Goal: Book appointment/travel/reservation

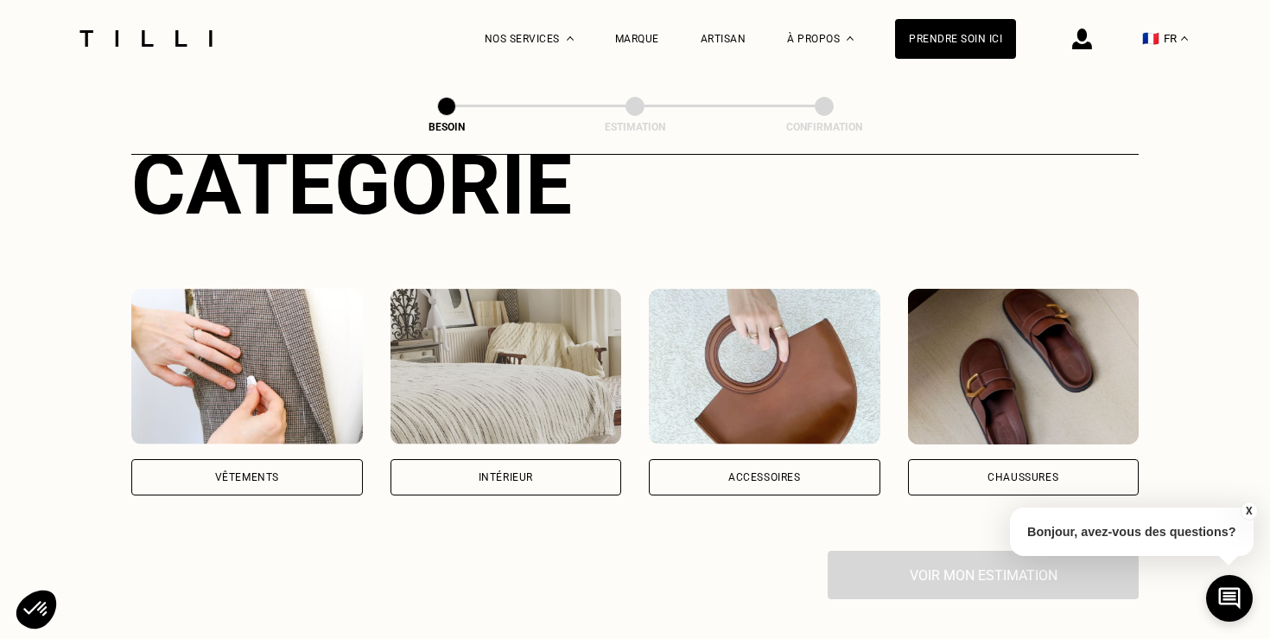
scroll to position [228, 0]
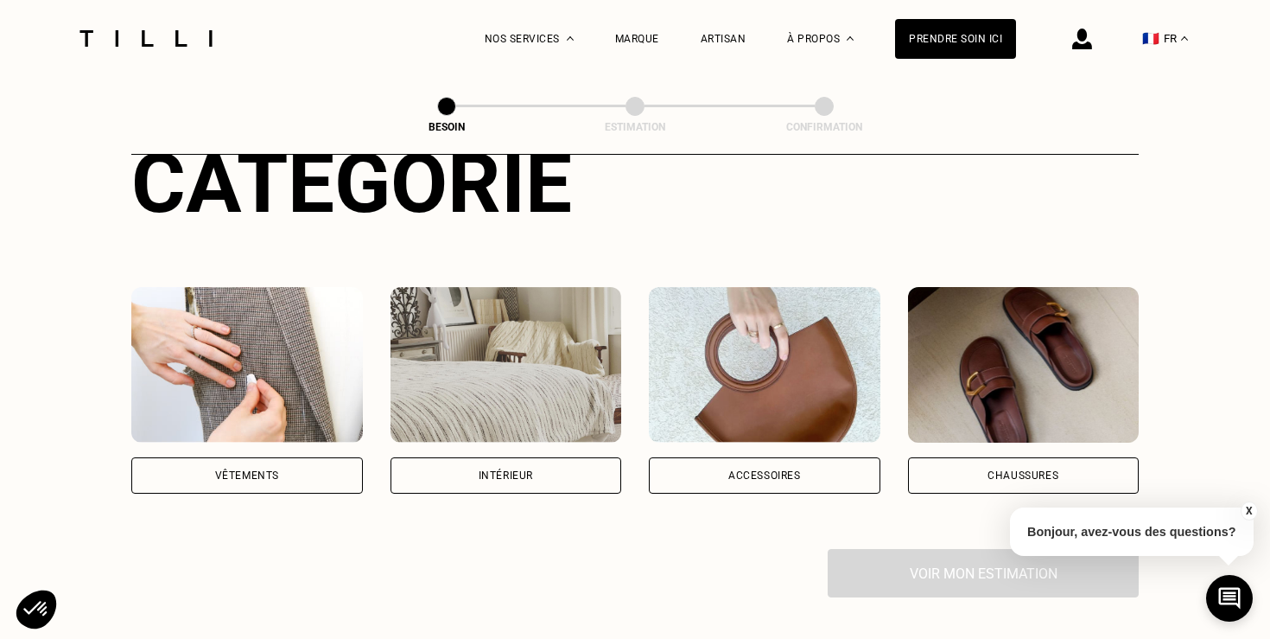
click at [284, 459] on div "Vêtements" at bounding box center [247, 475] width 232 height 36
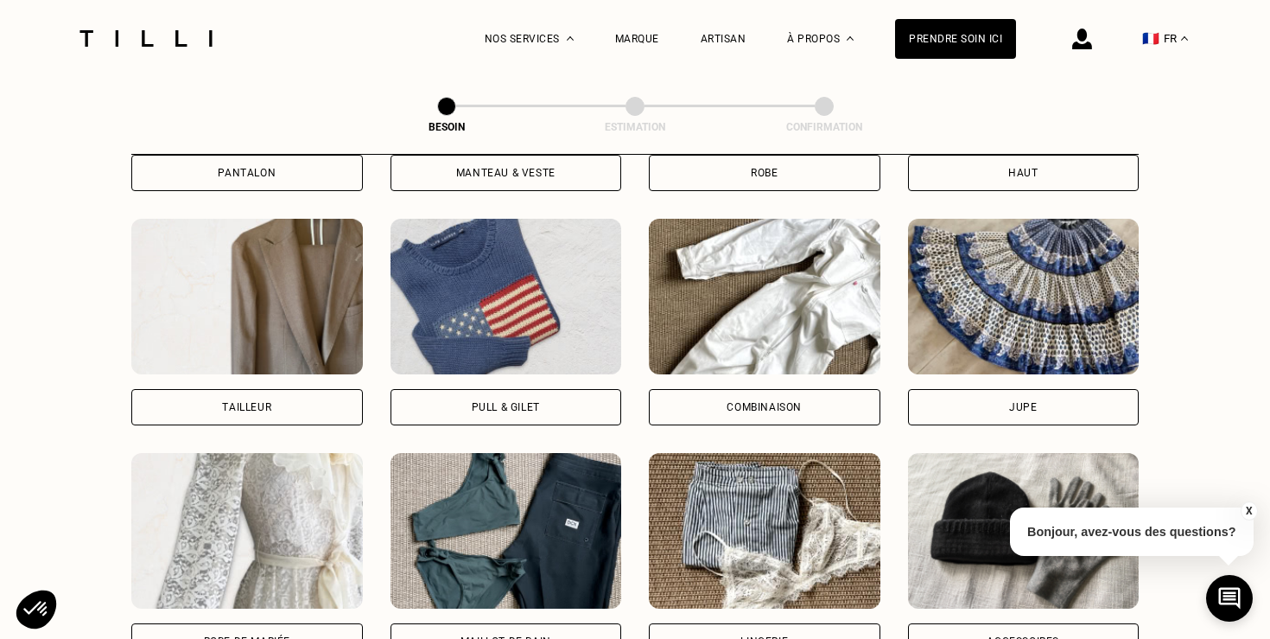
scroll to position [1003, 0]
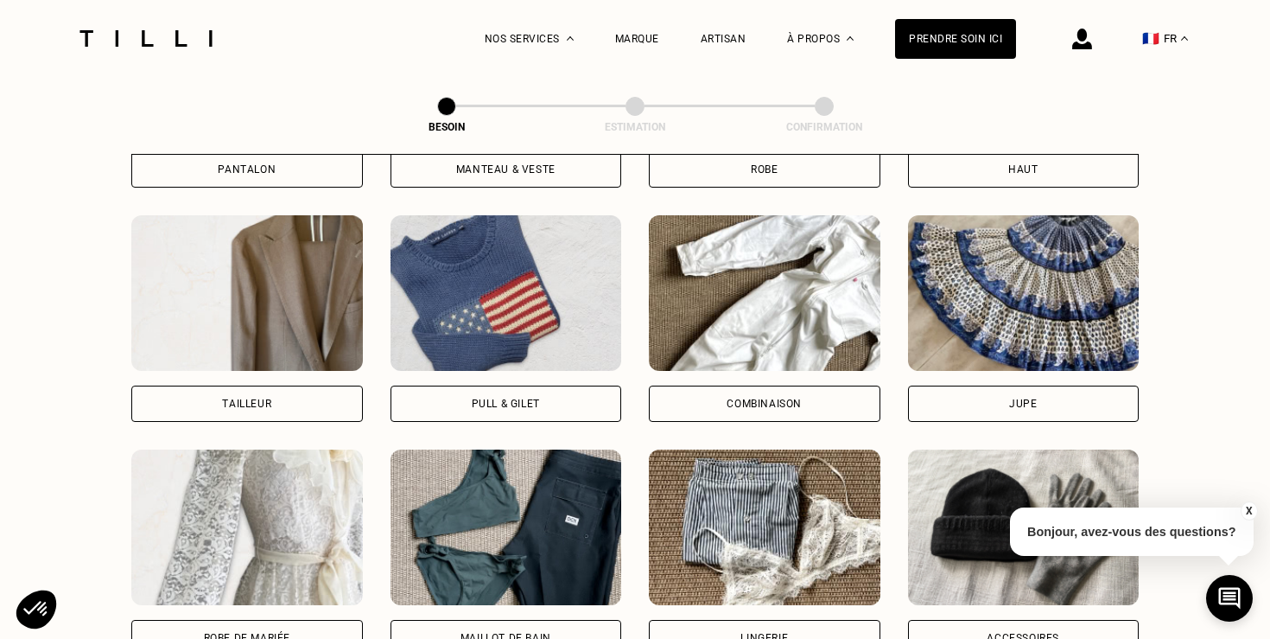
click at [990, 391] on div "Jupe" at bounding box center [1024, 403] width 232 height 36
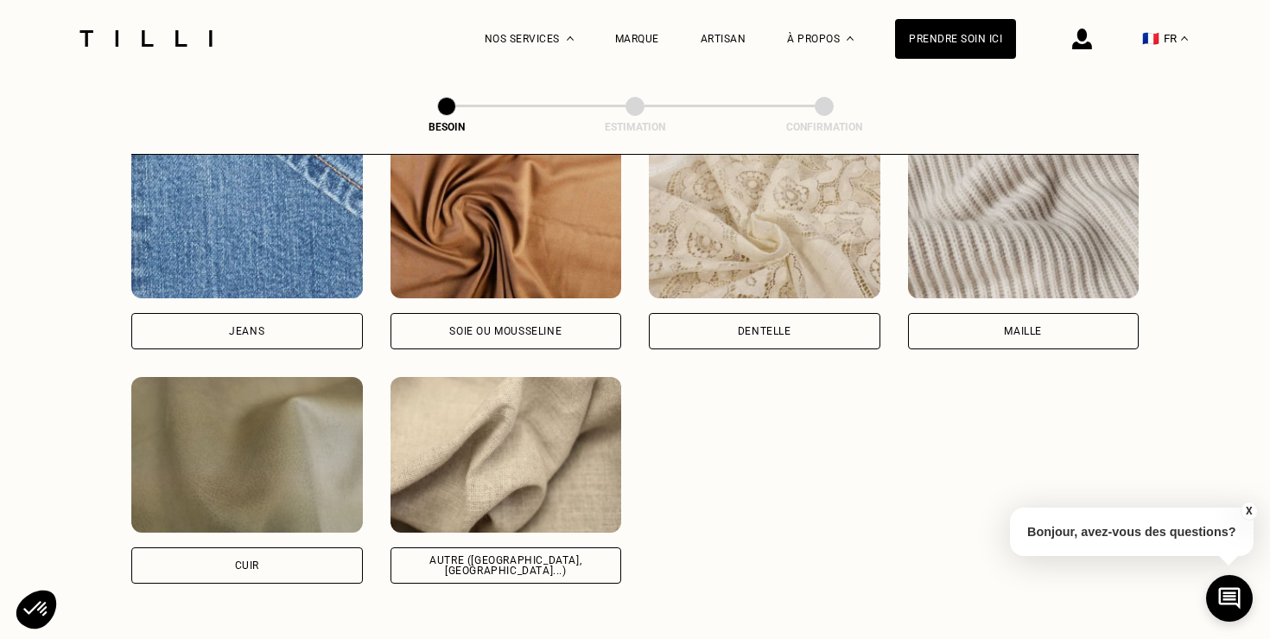
scroll to position [1893, 0]
click at [476, 325] on div "Soie ou mousseline" at bounding box center [505, 330] width 112 height 10
select select "FR"
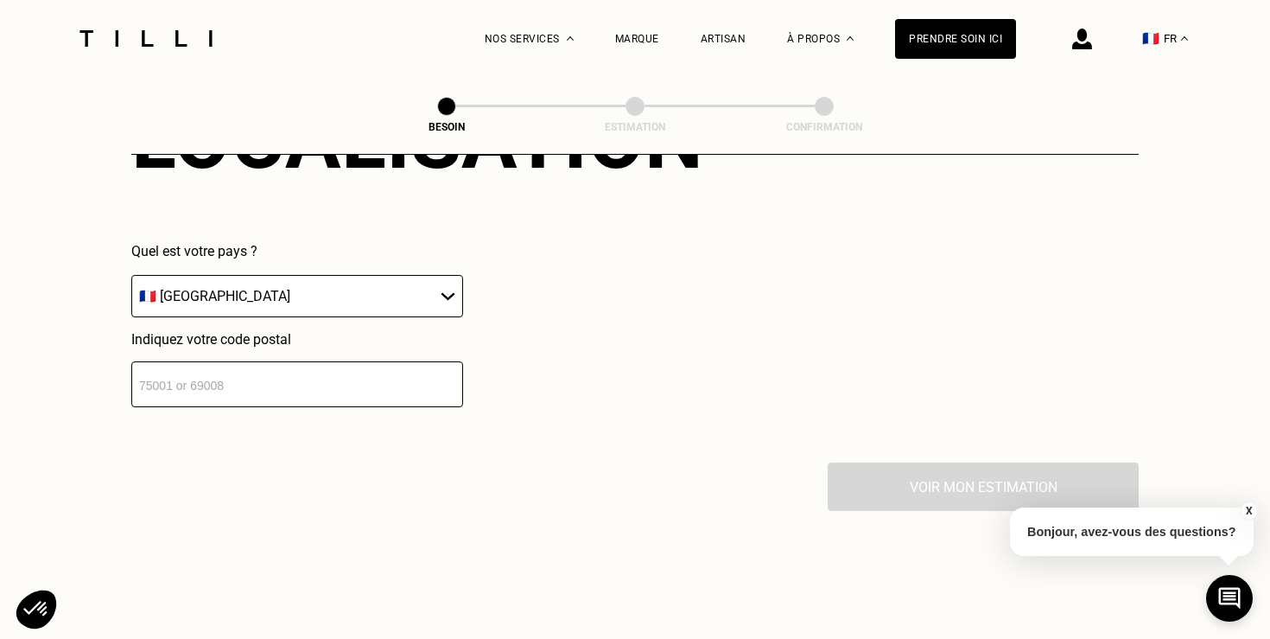
scroll to position [2520, 0]
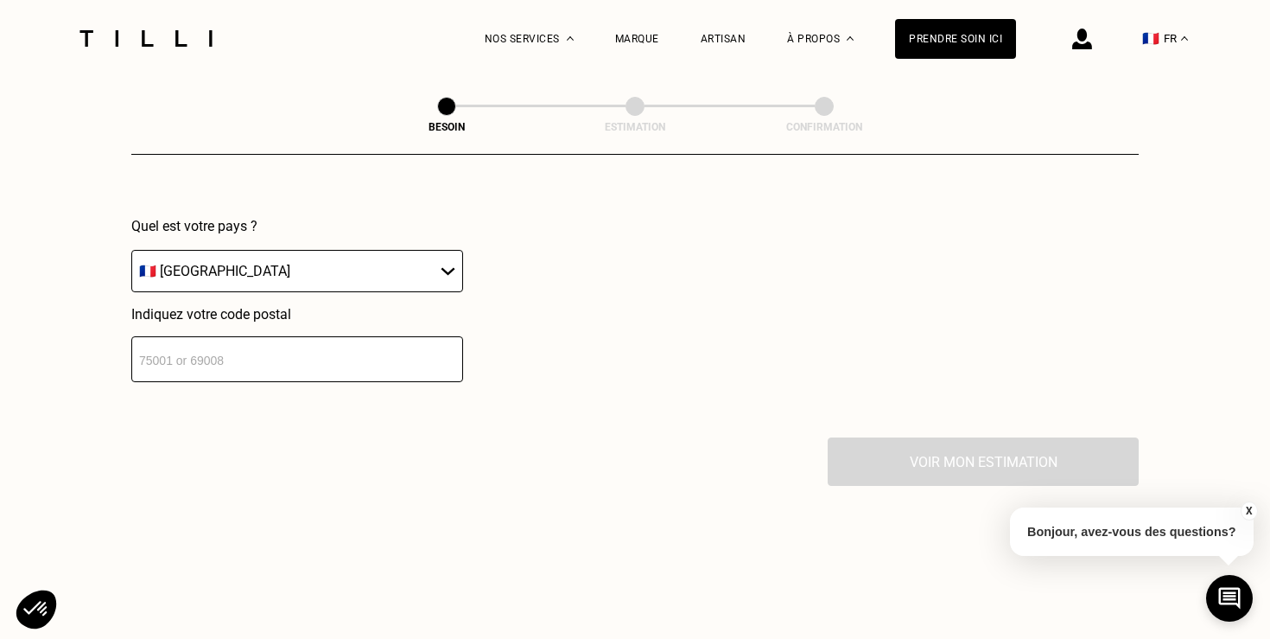
click at [315, 336] on input "number" at bounding box center [297, 359] width 332 height 46
type input "69007"
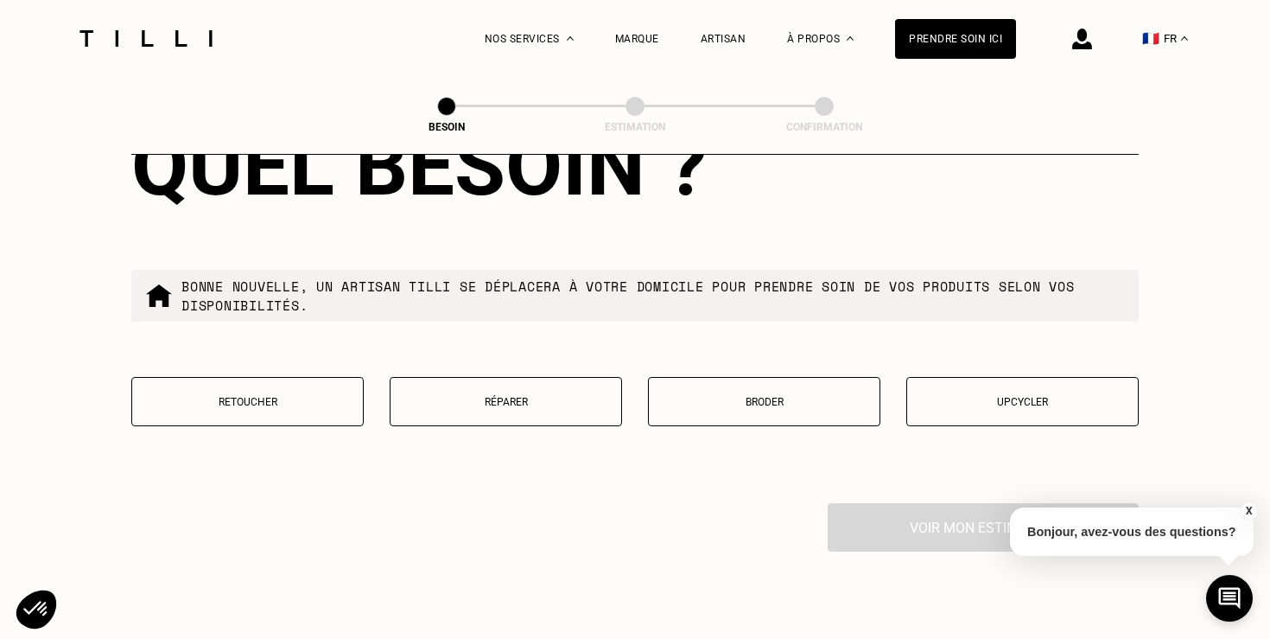
scroll to position [2912, 0]
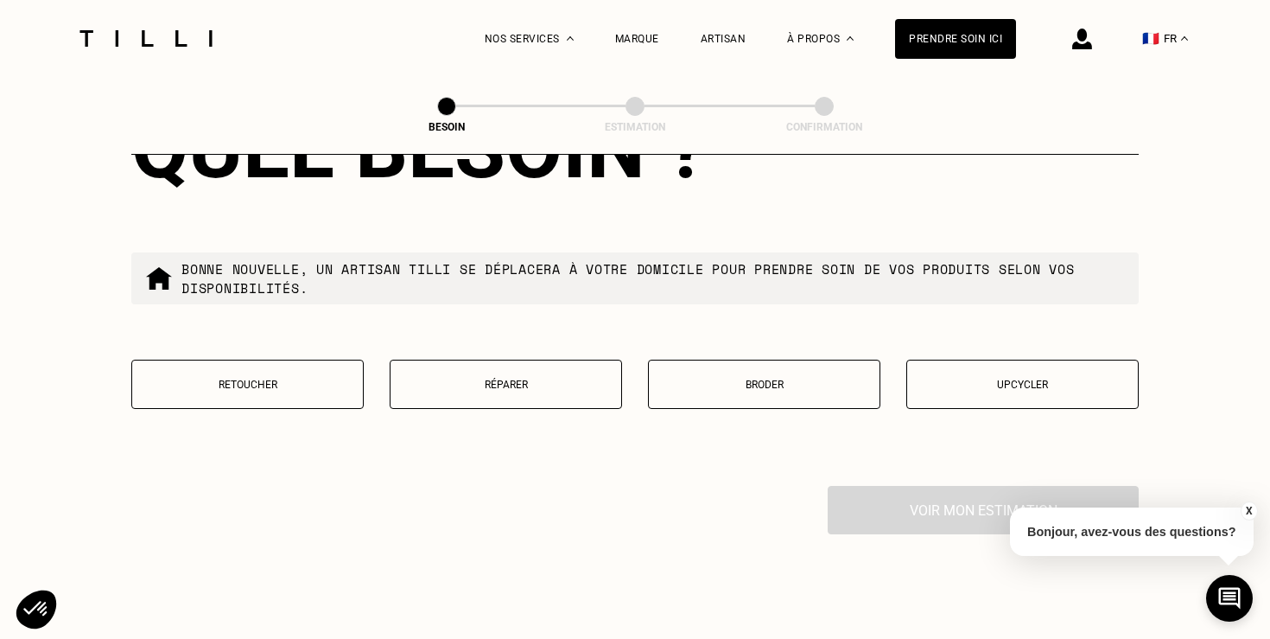
click at [503, 379] on p "Réparer" at bounding box center [505, 385] width 213 height 12
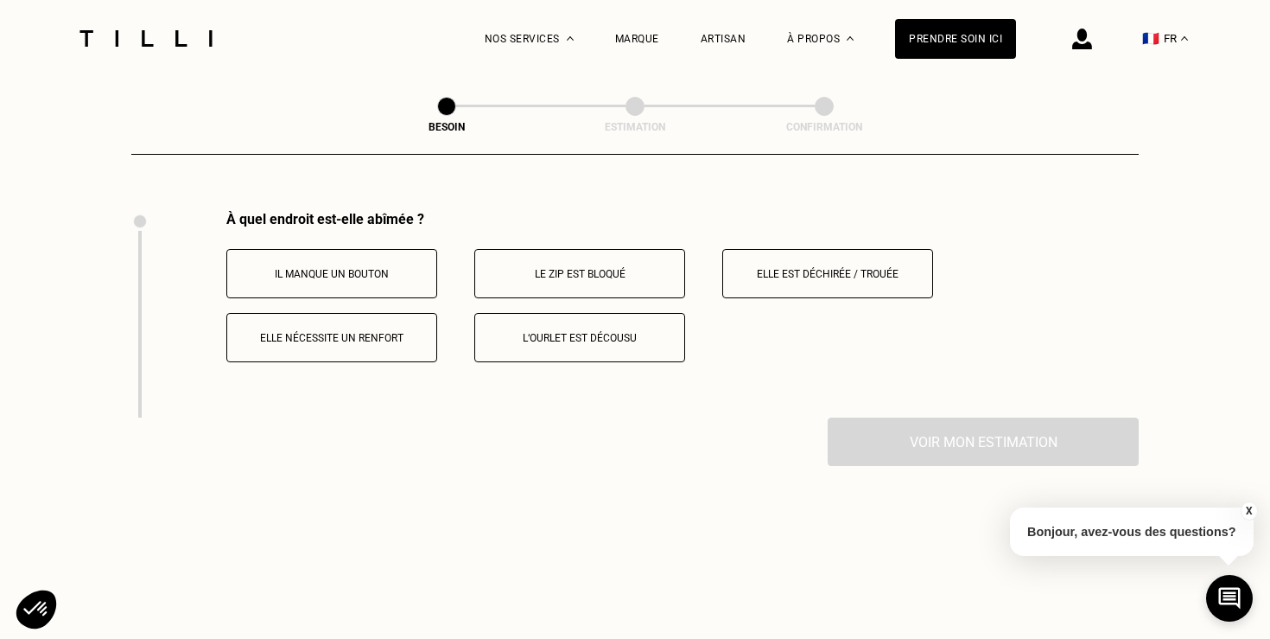
scroll to position [3189, 0]
click at [839, 268] on button "Elle est déchirée / trouée" at bounding box center [828, 271] width 211 height 49
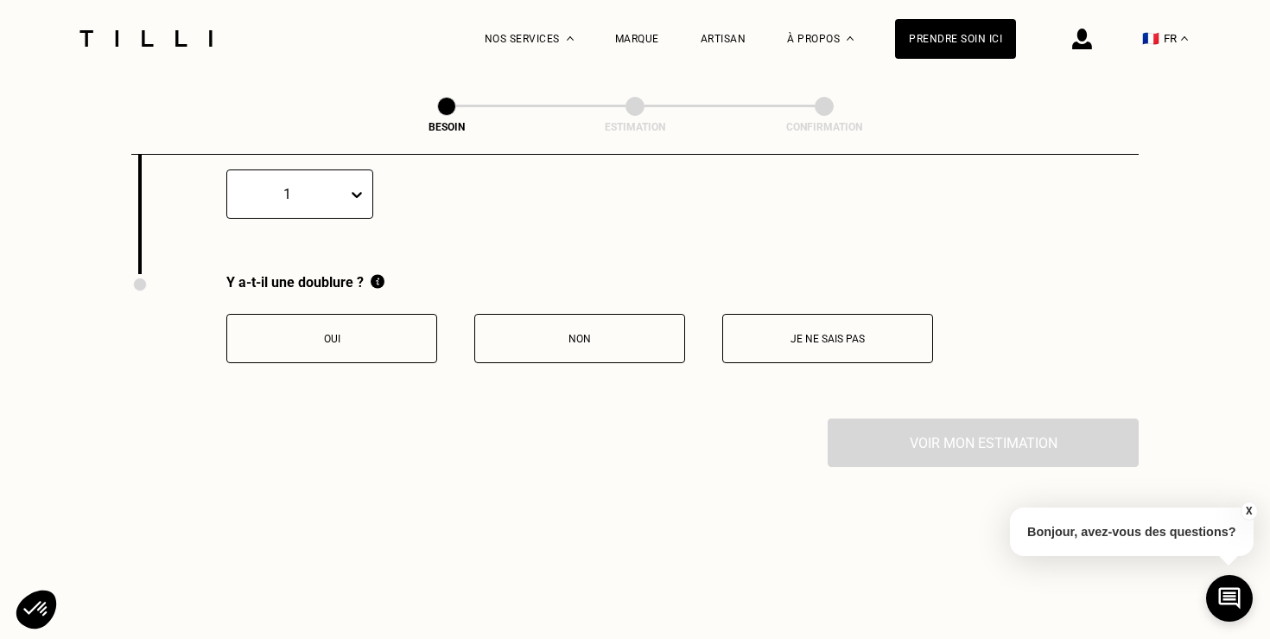
scroll to position [3475, 0]
click at [378, 326] on button "Oui" at bounding box center [331, 336] width 211 height 49
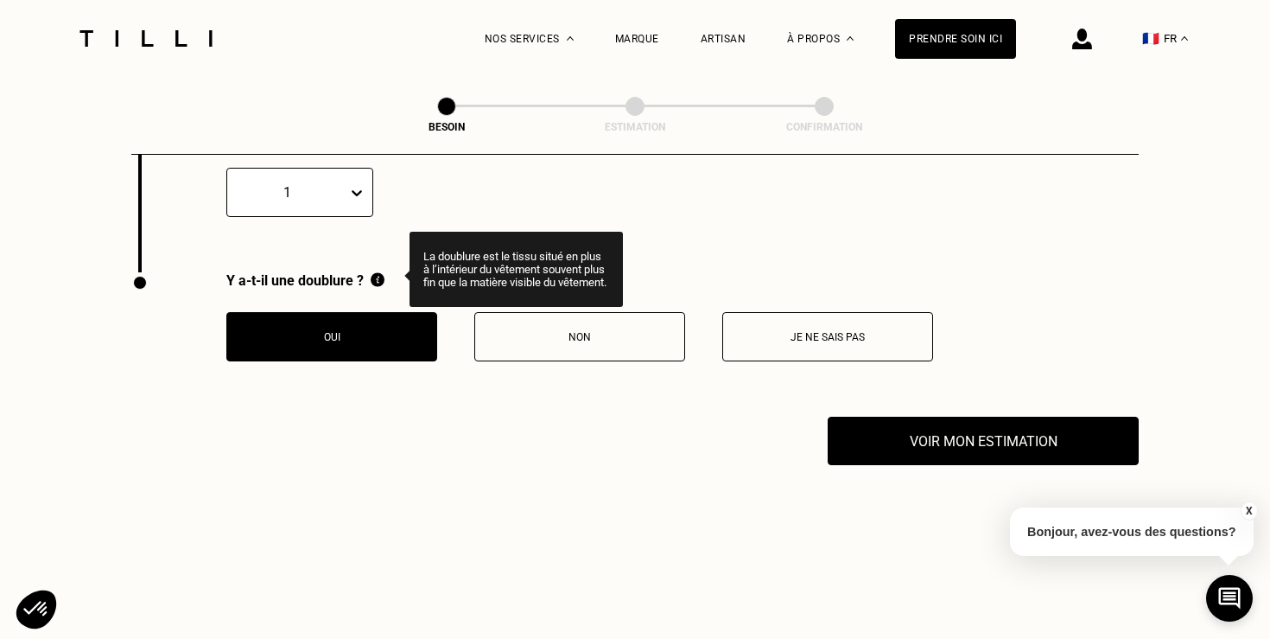
click at [385, 272] on img at bounding box center [378, 279] width 14 height 15
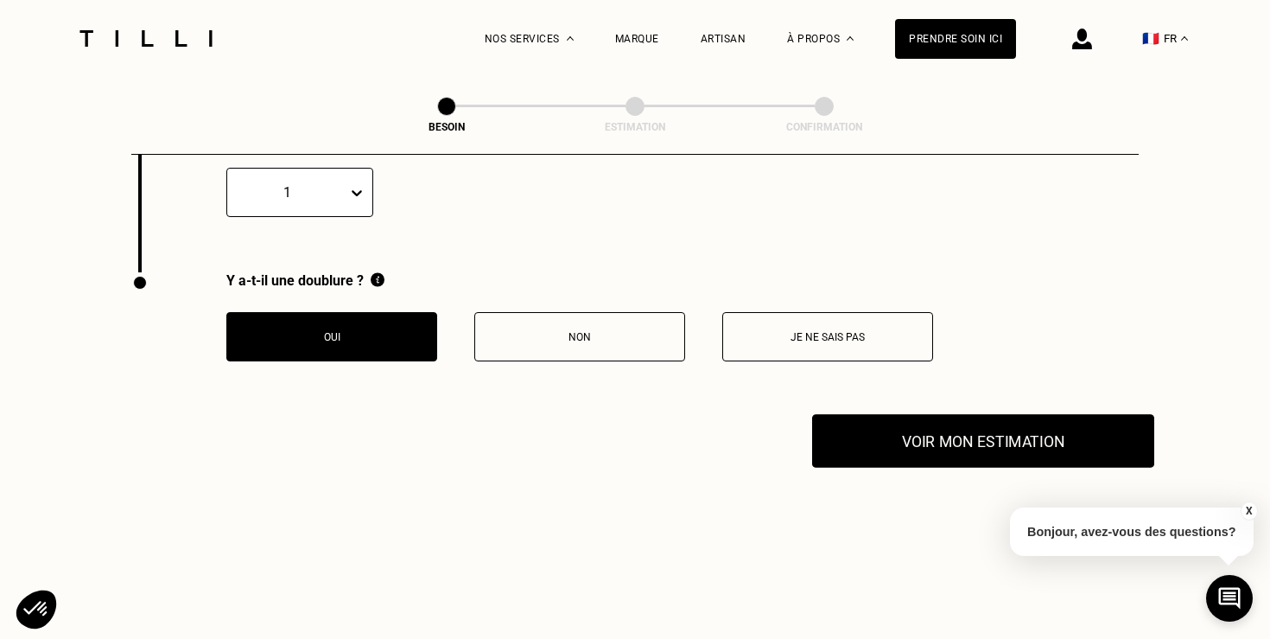
click at [1003, 414] on button "Voir mon estimation" at bounding box center [983, 441] width 342 height 54
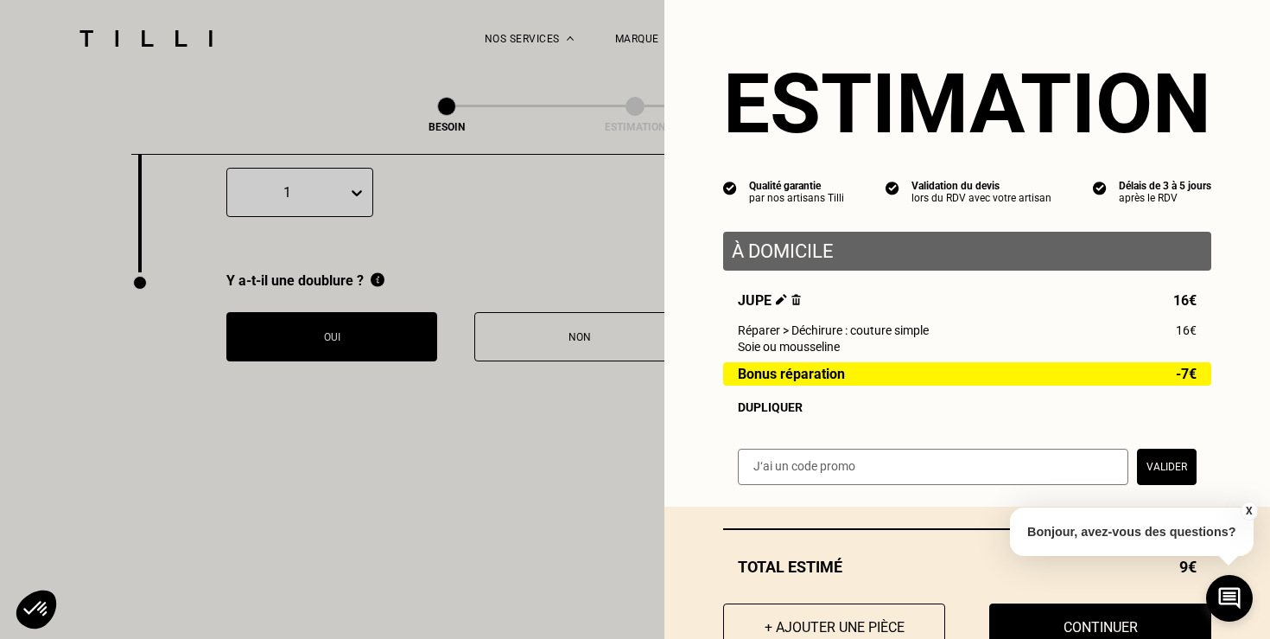
scroll to position [57, 0]
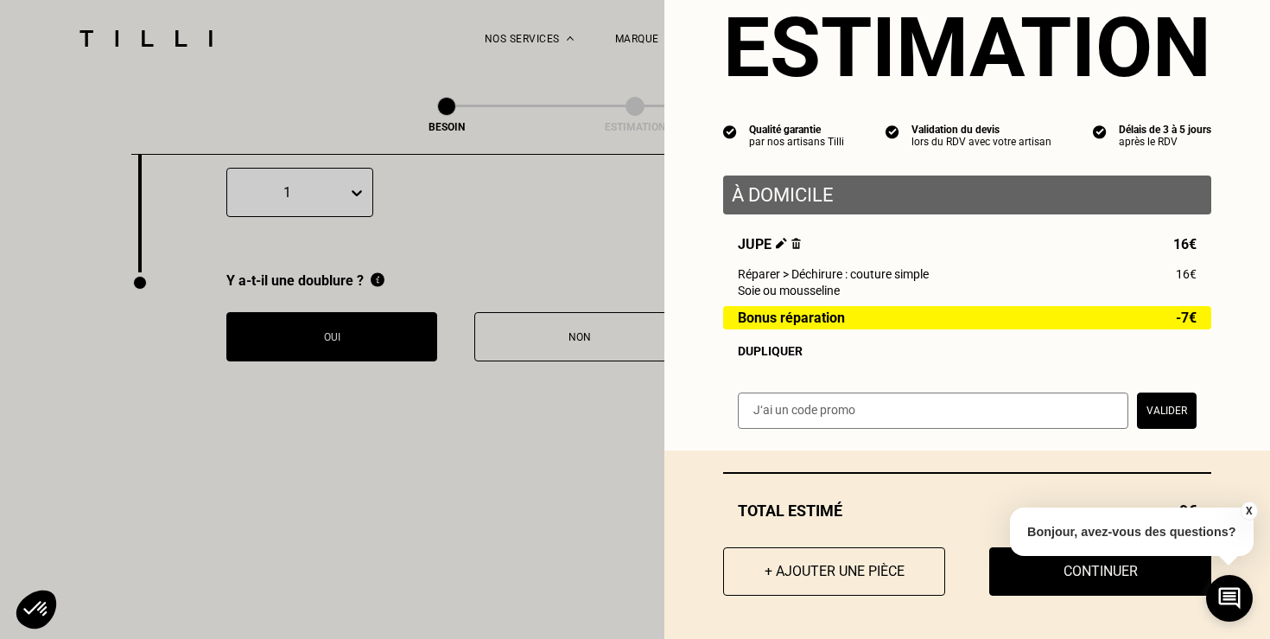
click at [1251, 499] on div "X Bonjour, avez-vous des questions?" at bounding box center [1132, 528] width 244 height 81
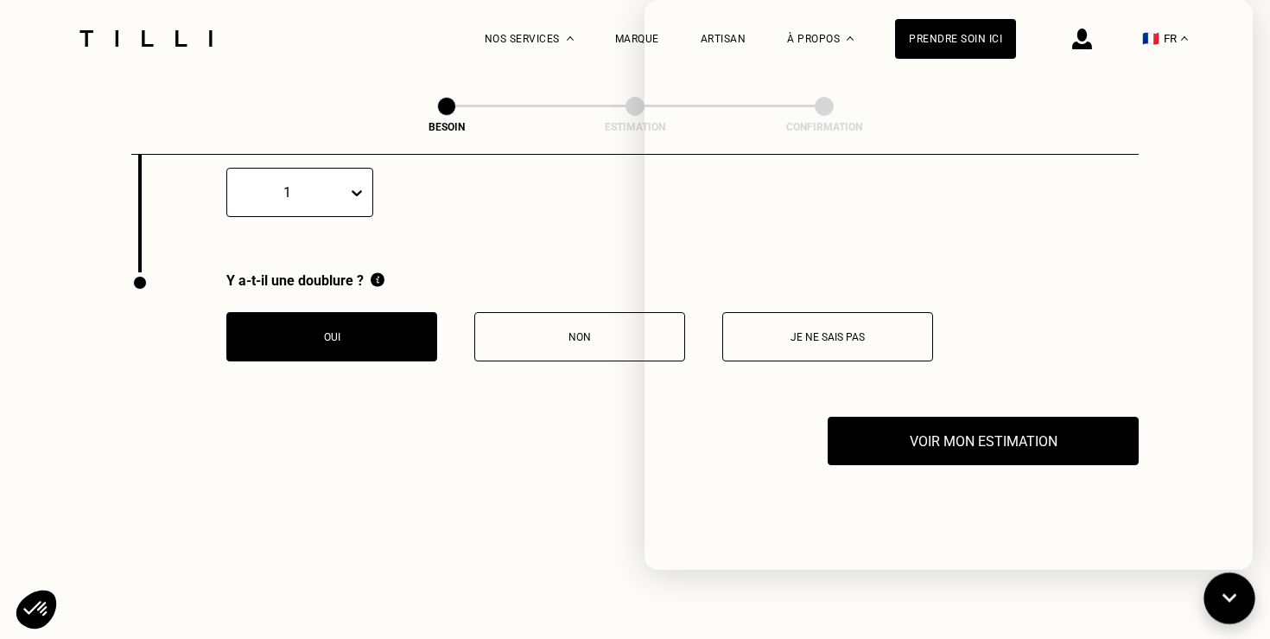
click at [1237, 595] on icon at bounding box center [1230, 599] width 29 height 46
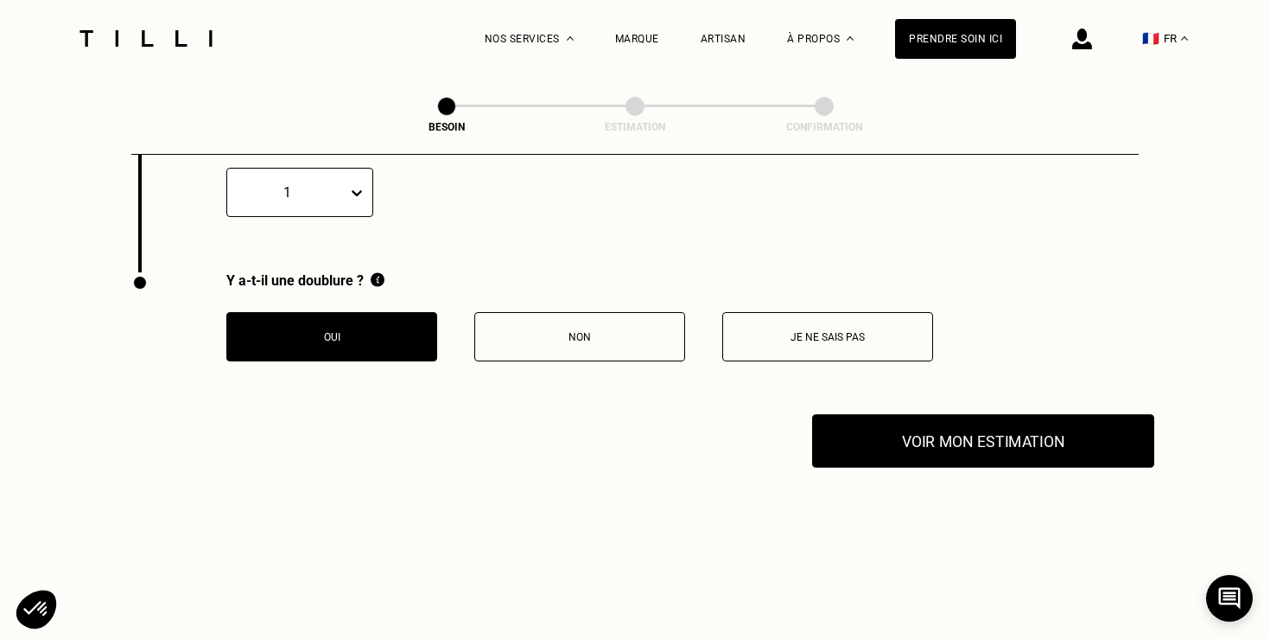
click at [1017, 415] on button "Voir mon estimation" at bounding box center [983, 441] width 342 height 54
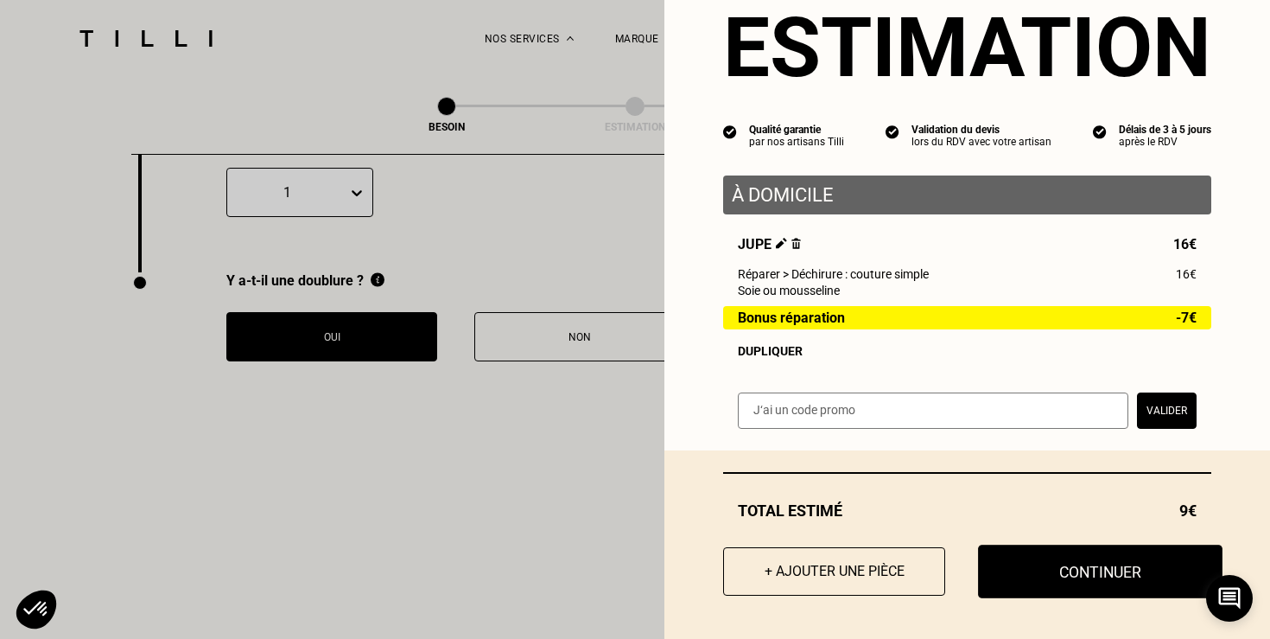
click at [1060, 551] on button "Continuer" at bounding box center [1100, 571] width 245 height 54
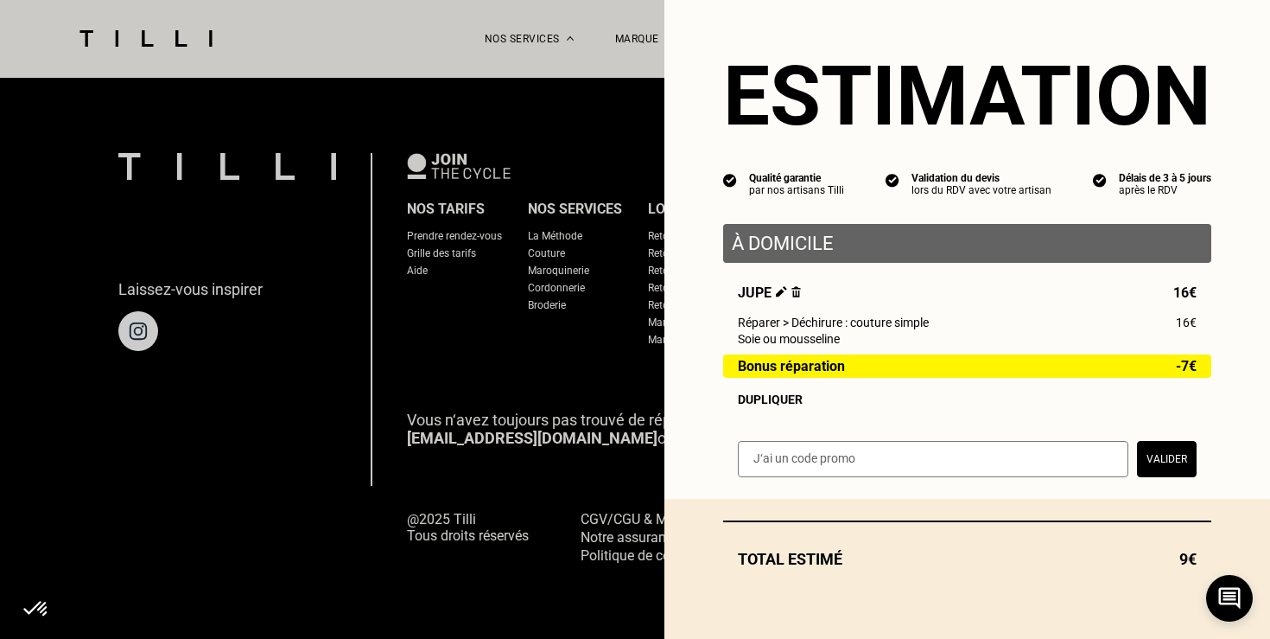
scroll to position [9, 0]
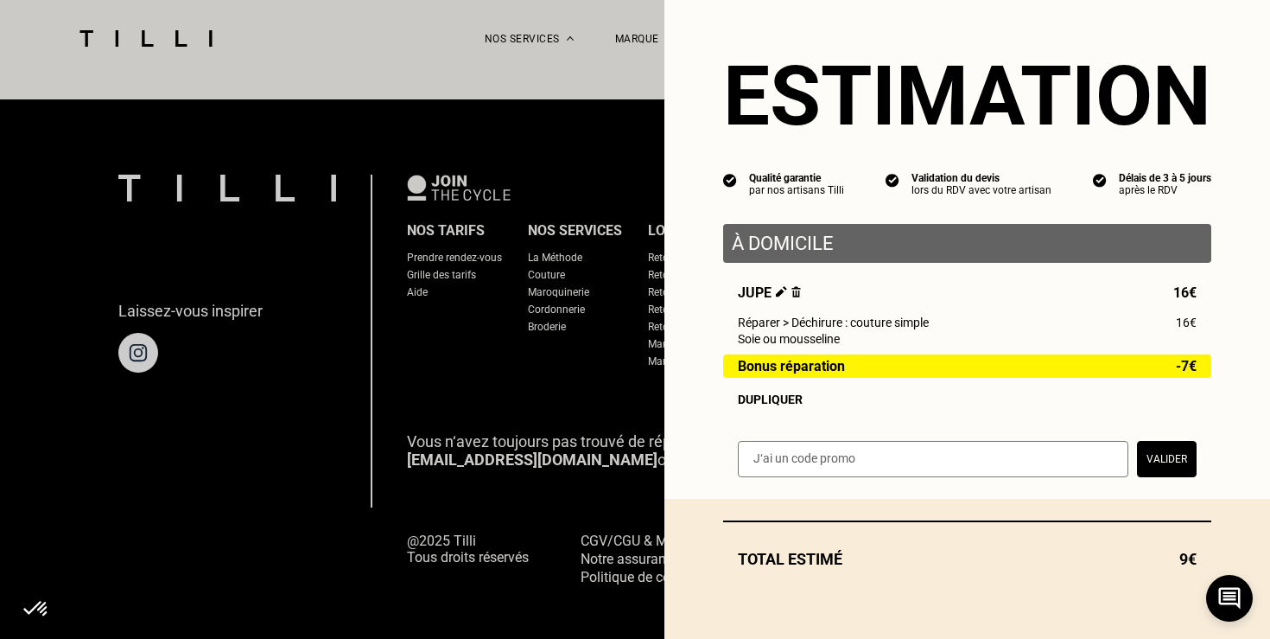
select select "FR"
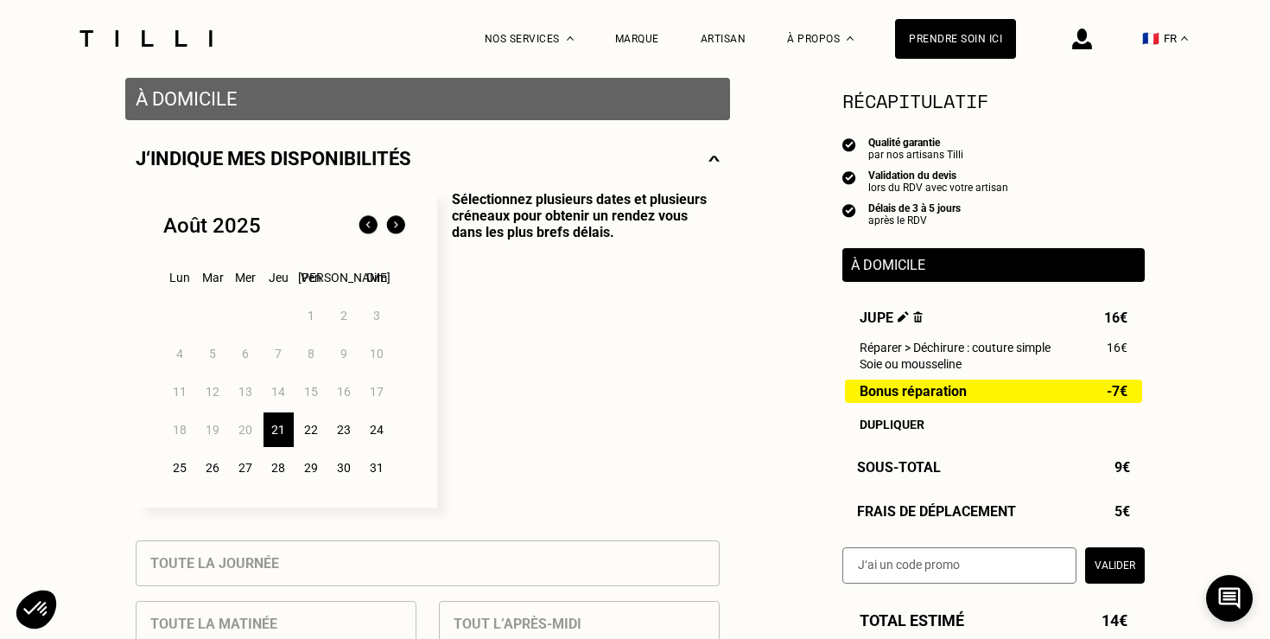
scroll to position [351, 0]
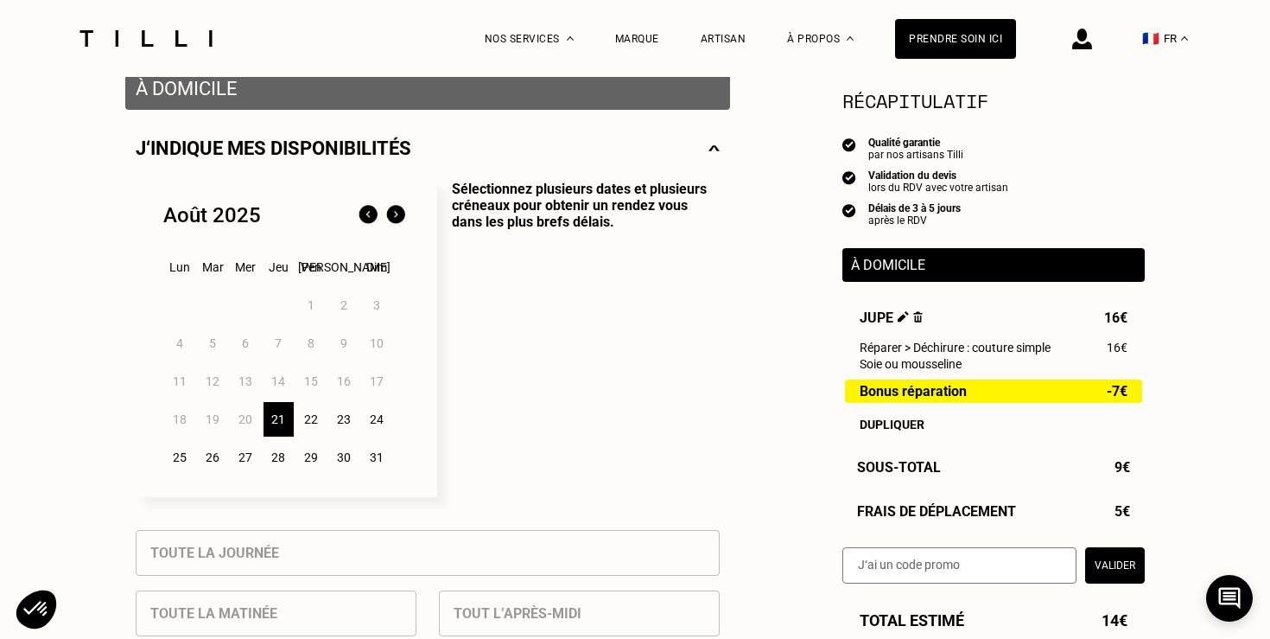
click at [314, 427] on div "22" at bounding box center [311, 419] width 30 height 35
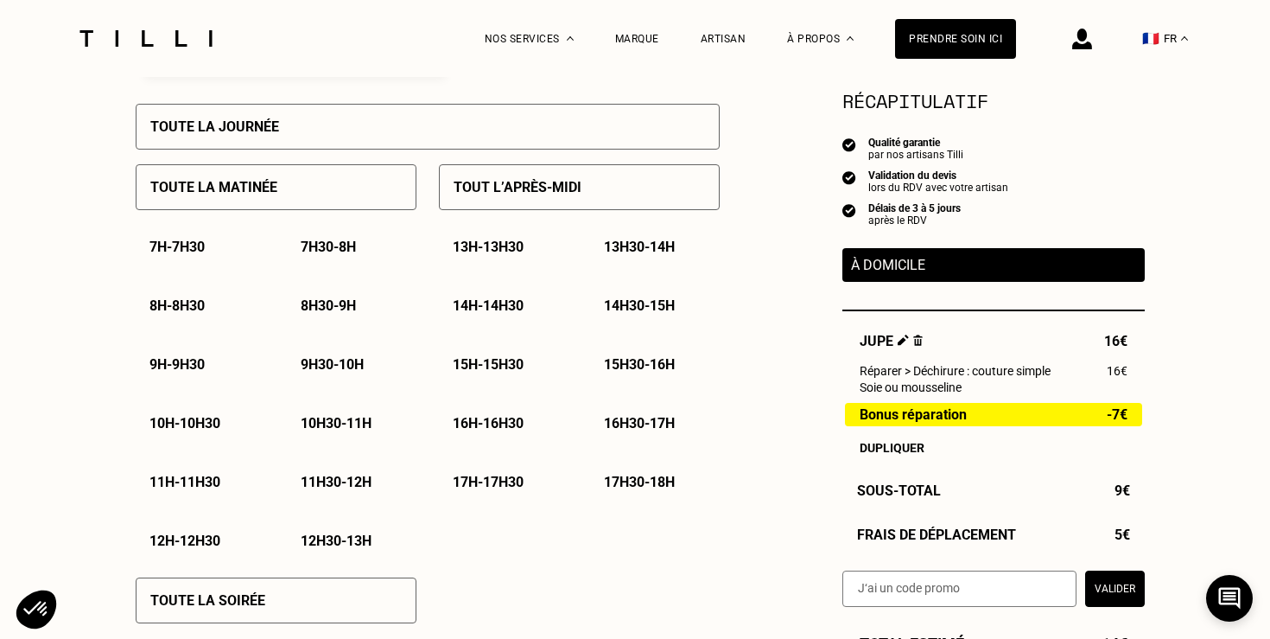
scroll to position [785, 0]
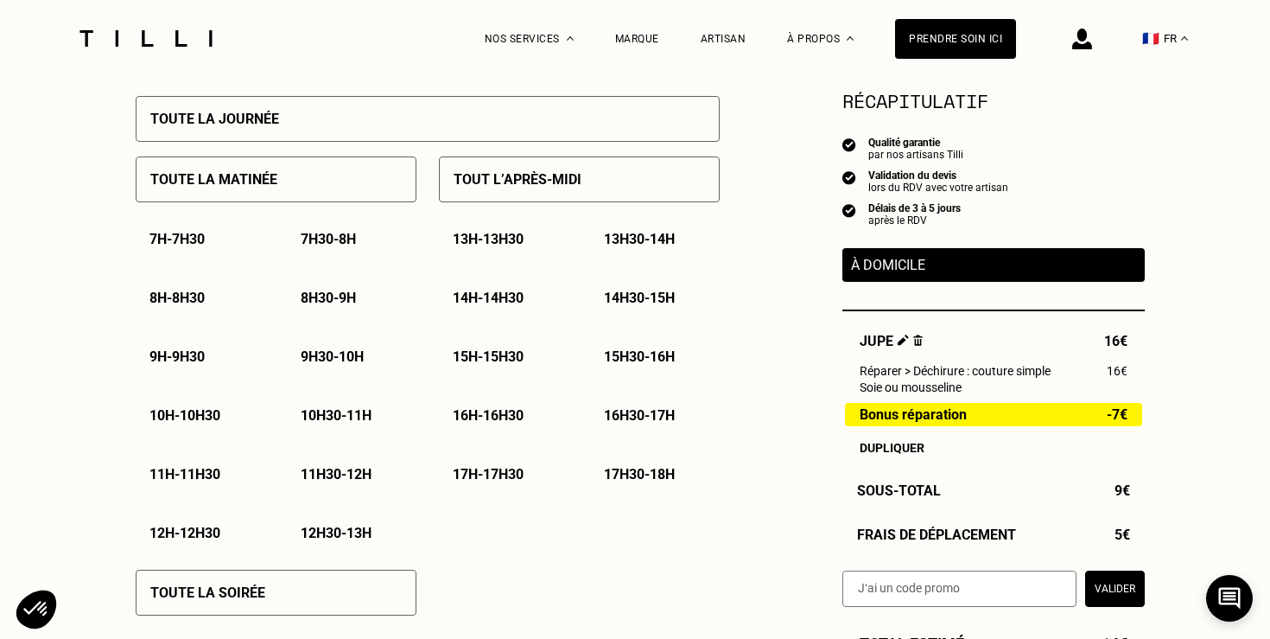
click at [524, 283] on div "14h - 14h30" at bounding box center [504, 298] width 130 height 44
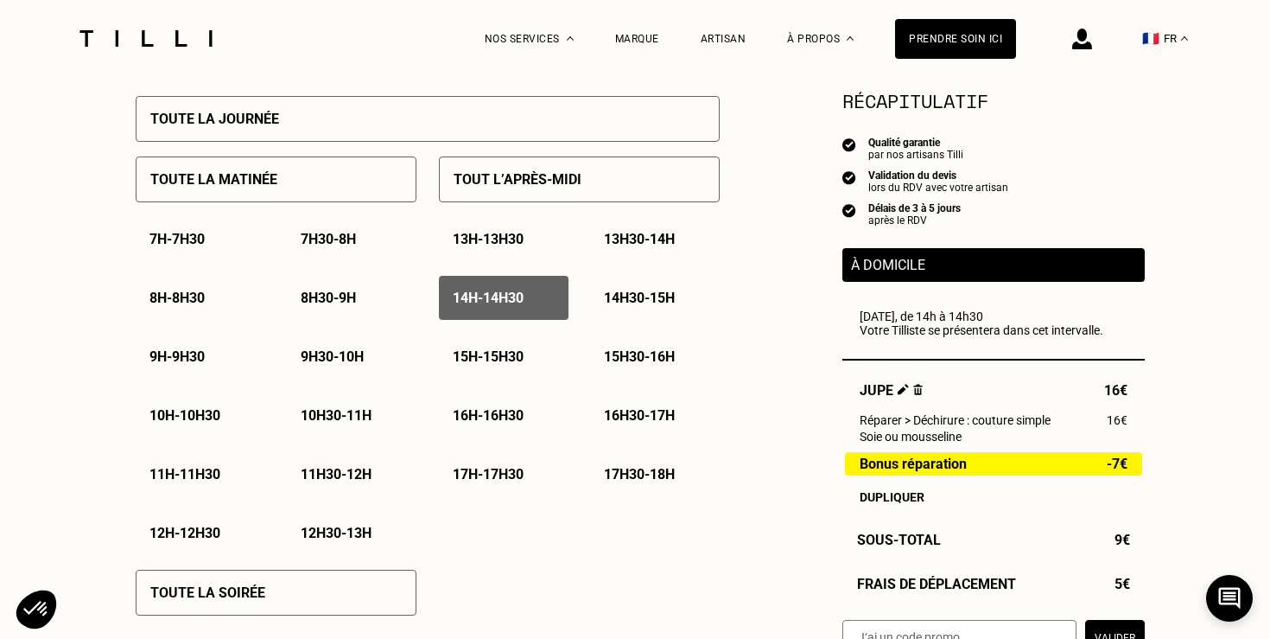
click at [636, 309] on div "14h30 - 15h" at bounding box center [655, 298] width 130 height 44
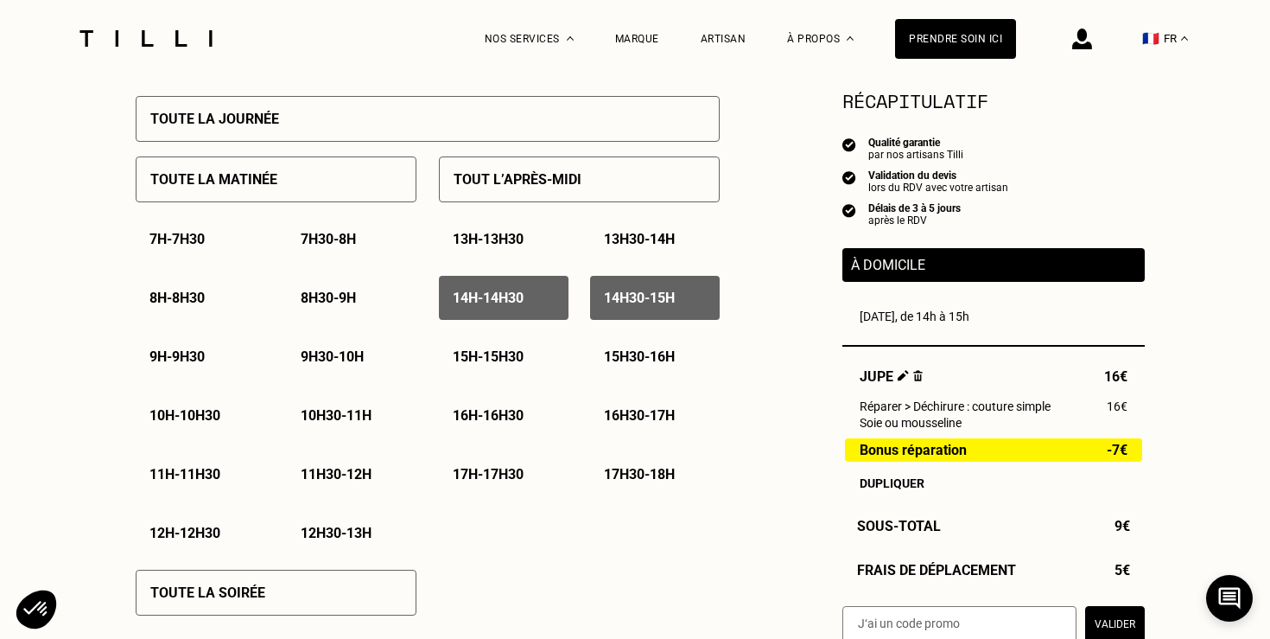
click at [533, 366] on div "15h - 15h30" at bounding box center [504, 356] width 130 height 44
click at [635, 365] on p "15h30 - 16h" at bounding box center [639, 356] width 71 height 16
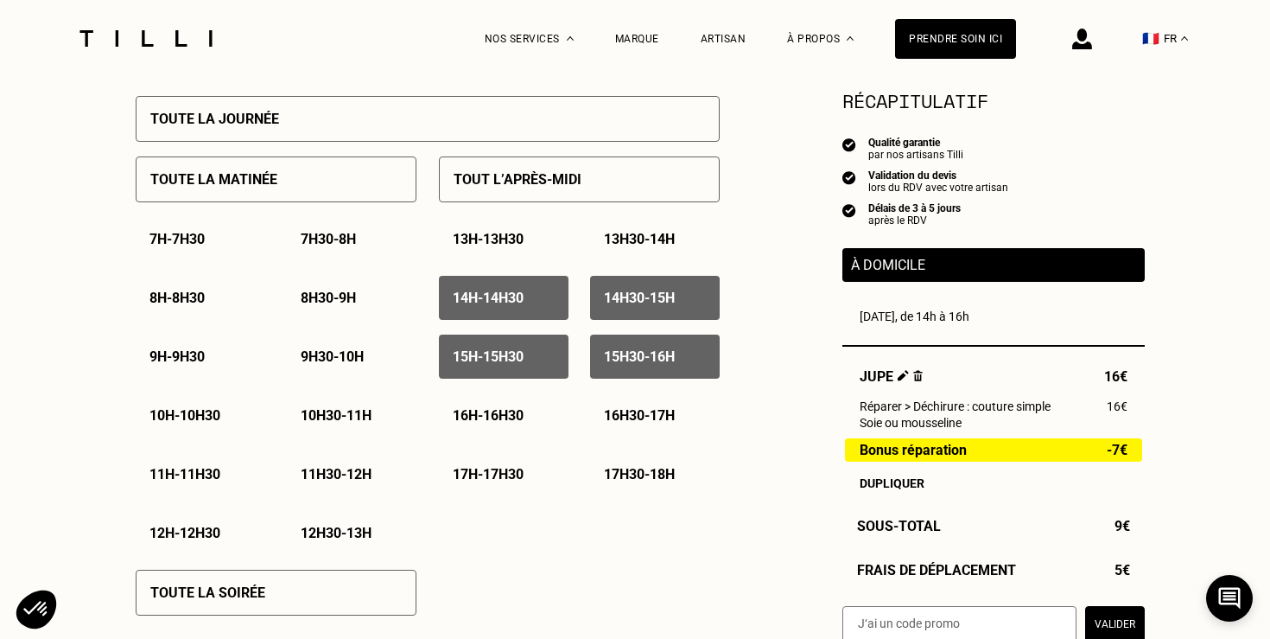
click at [536, 417] on div "16h - 16h30" at bounding box center [504, 415] width 130 height 44
click at [635, 416] on p "16h30 - 17h" at bounding box center [639, 415] width 71 height 16
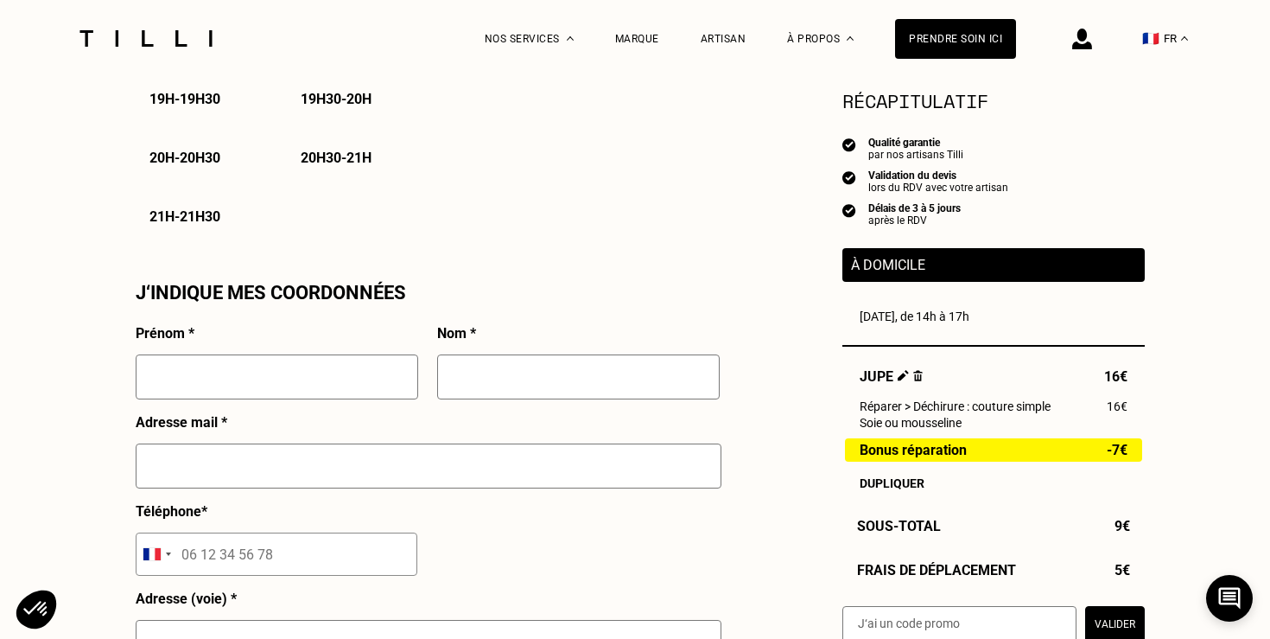
scroll to position [1400, 0]
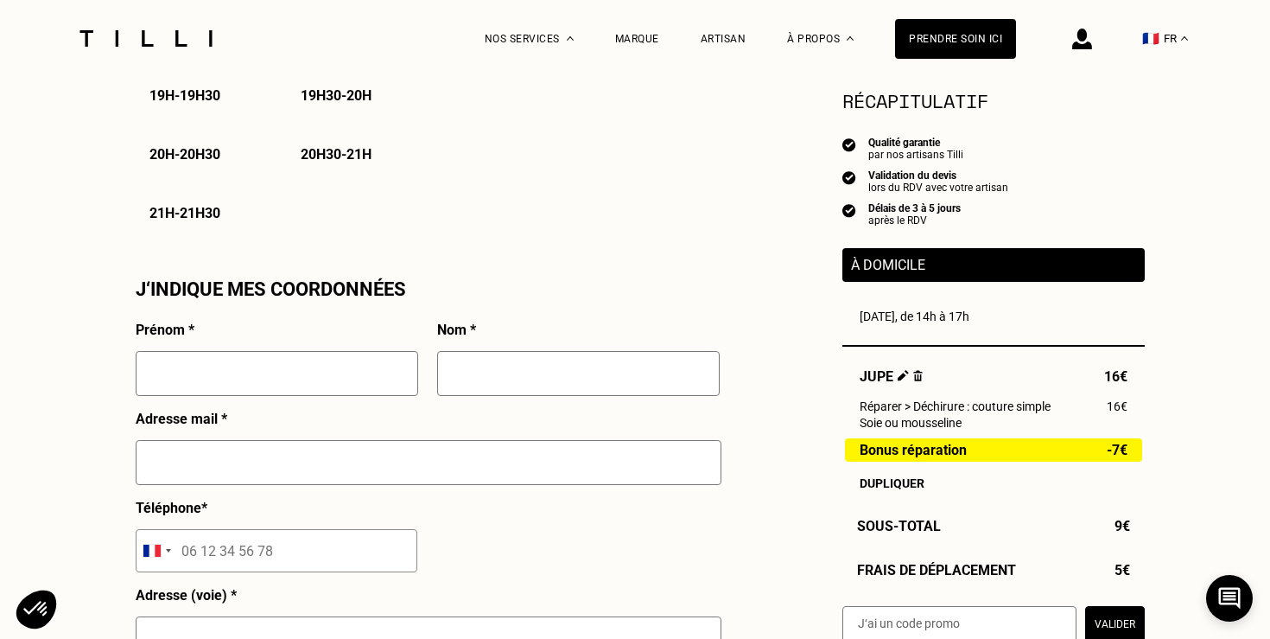
click at [290, 386] on input "text" at bounding box center [277, 373] width 283 height 45
type input "[PERSON_NAME]"
type input "PAYET"
type input "[PERSON_NAME][EMAIL_ADDRESS][DOMAIN_NAME]"
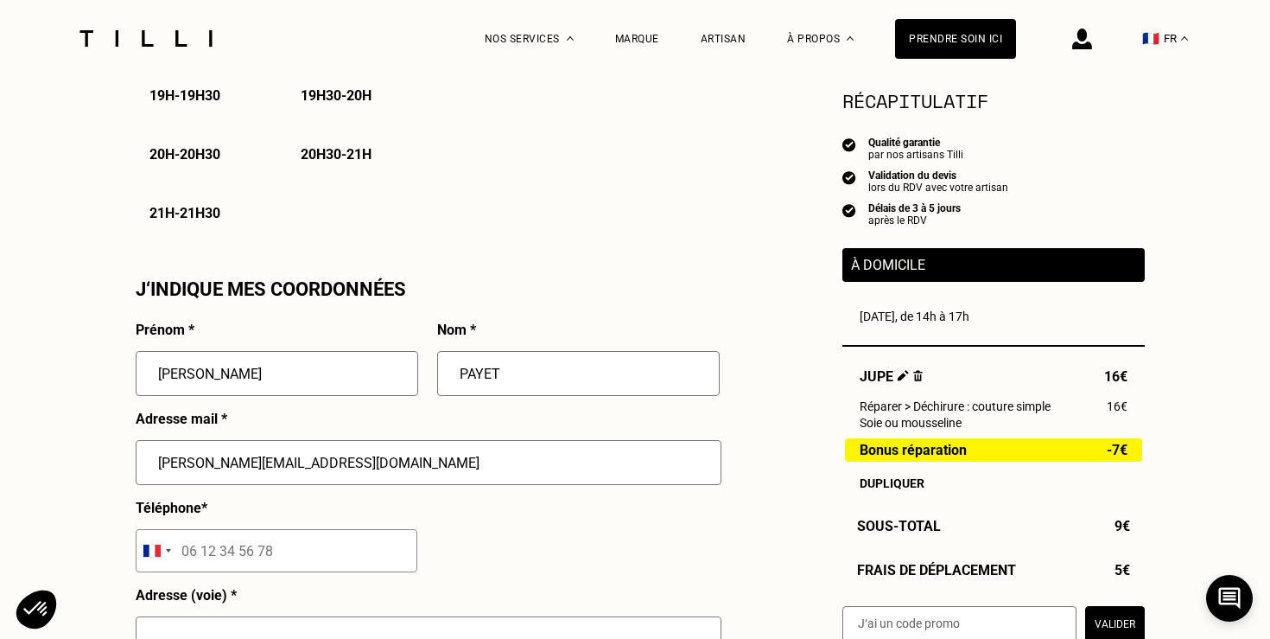
type input "06 49 07 97 62"
type input "[STREET_ADDRESS][PERSON_NAME]"
type input "[GEOGRAPHIC_DATA]"
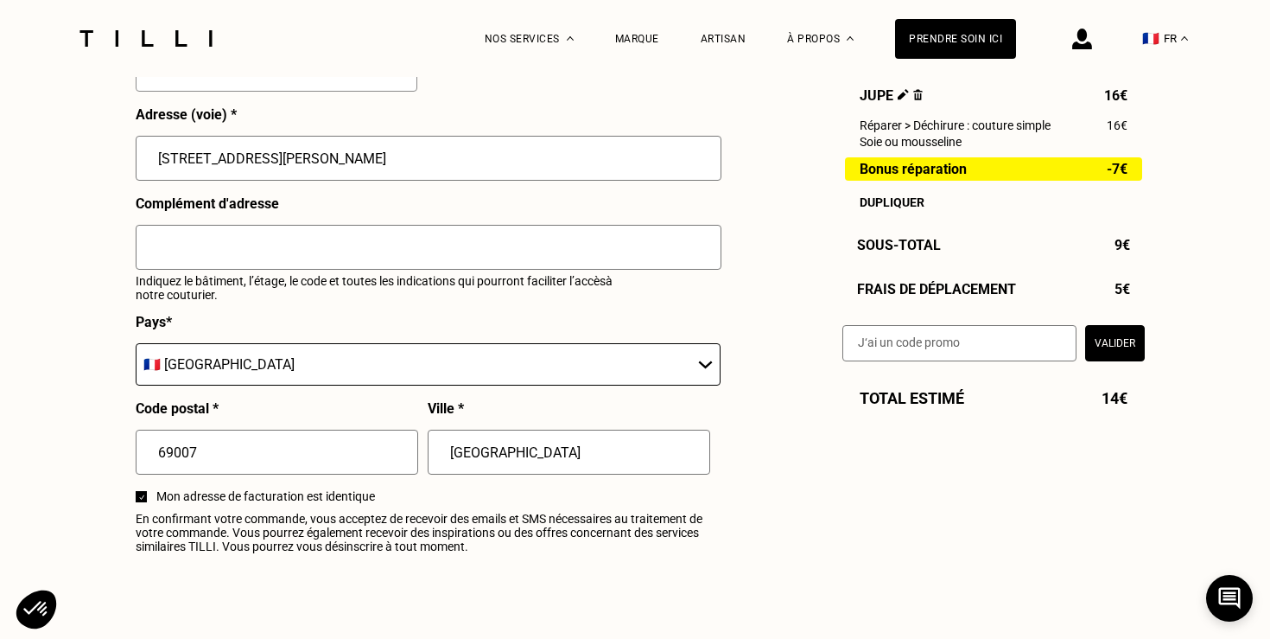
scroll to position [1888, 0]
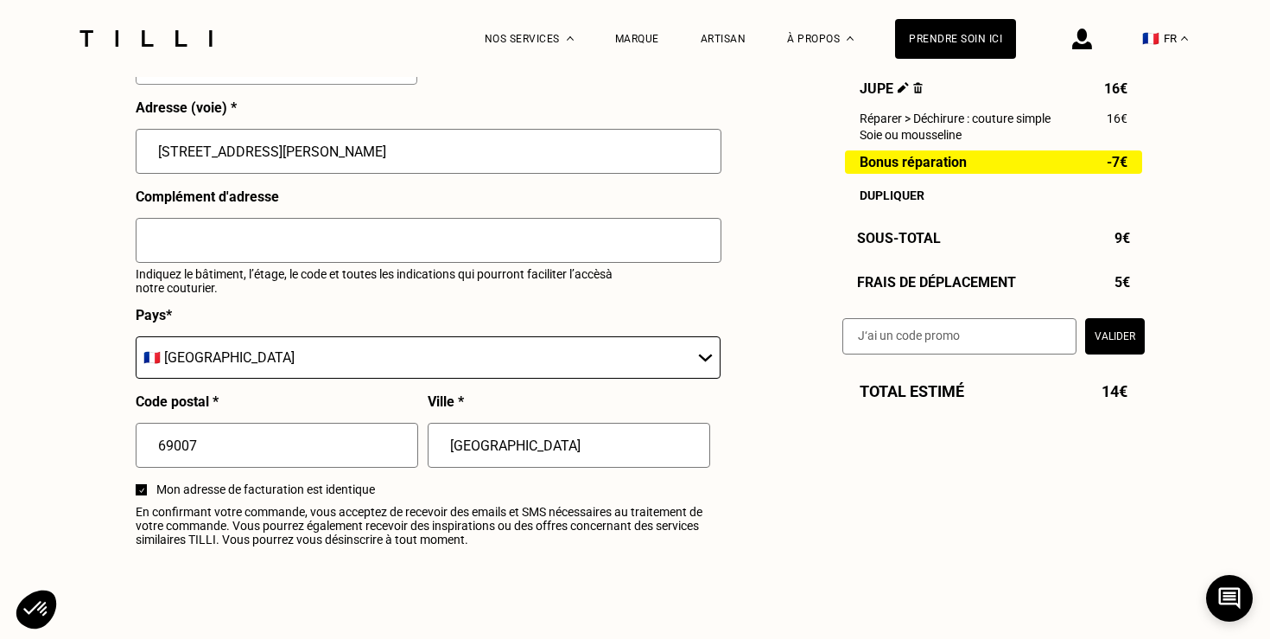
click at [251, 266] on div at bounding box center [429, 248] width 586 height 60
click at [251, 258] on input "text" at bounding box center [429, 240] width 586 height 45
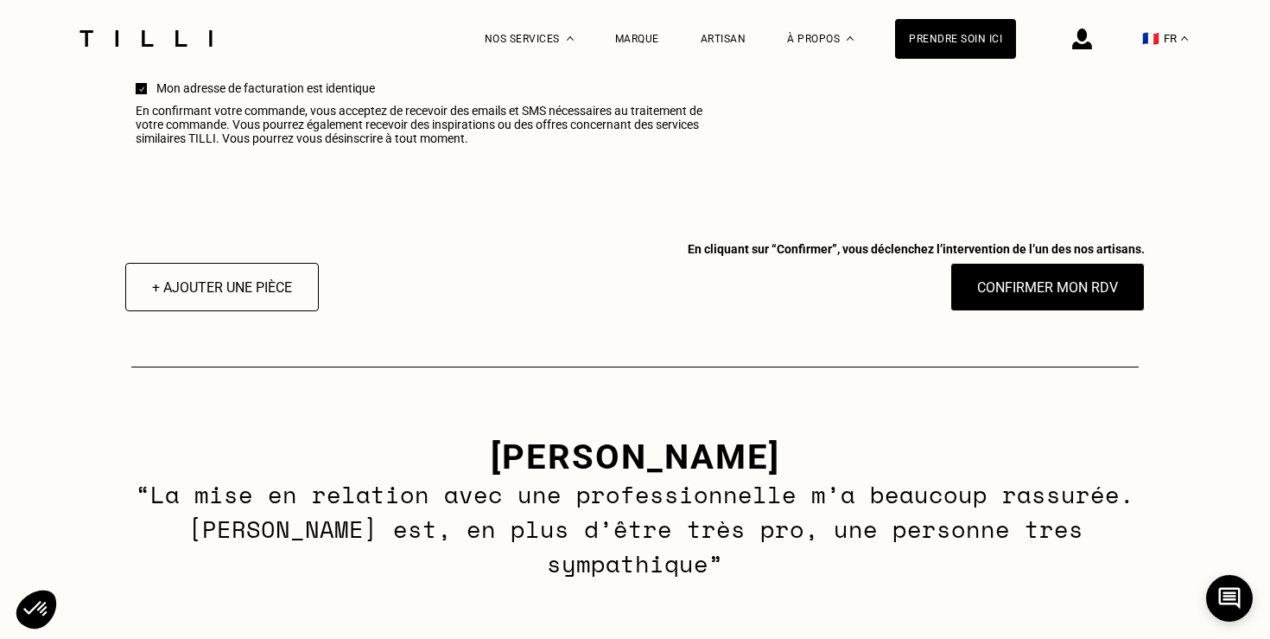
scroll to position [2300, 0]
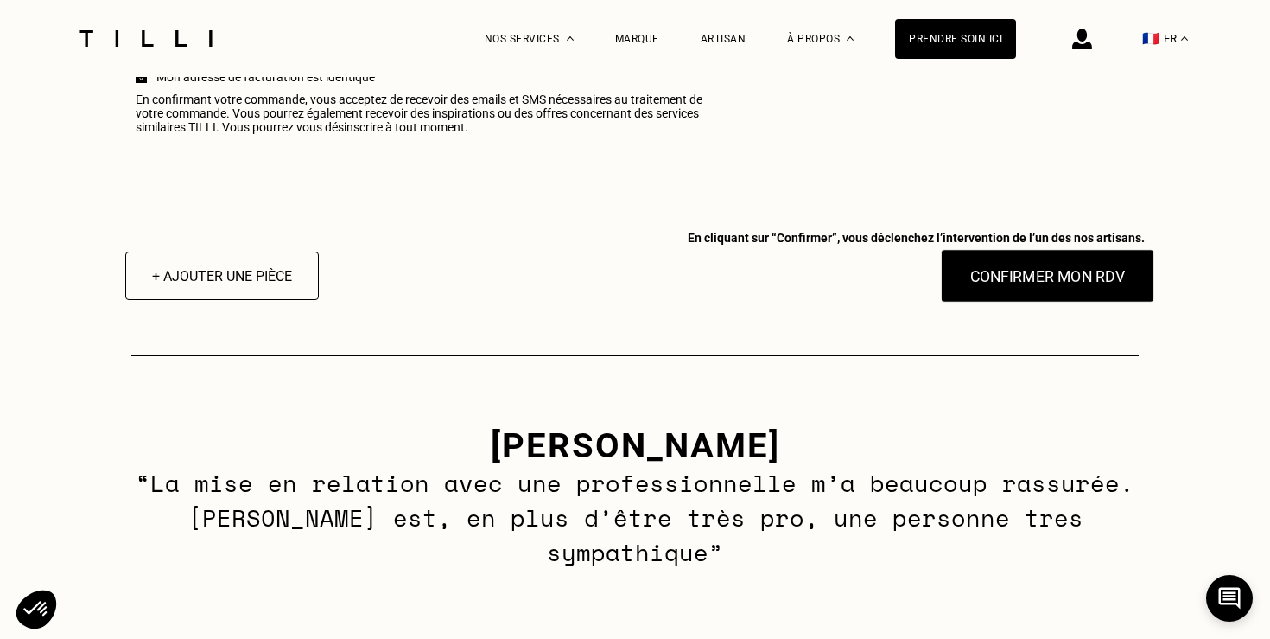
type input "Interphone PAYET"
click at [1055, 272] on button "Confirmer mon RDV" at bounding box center [1048, 276] width 214 height 54
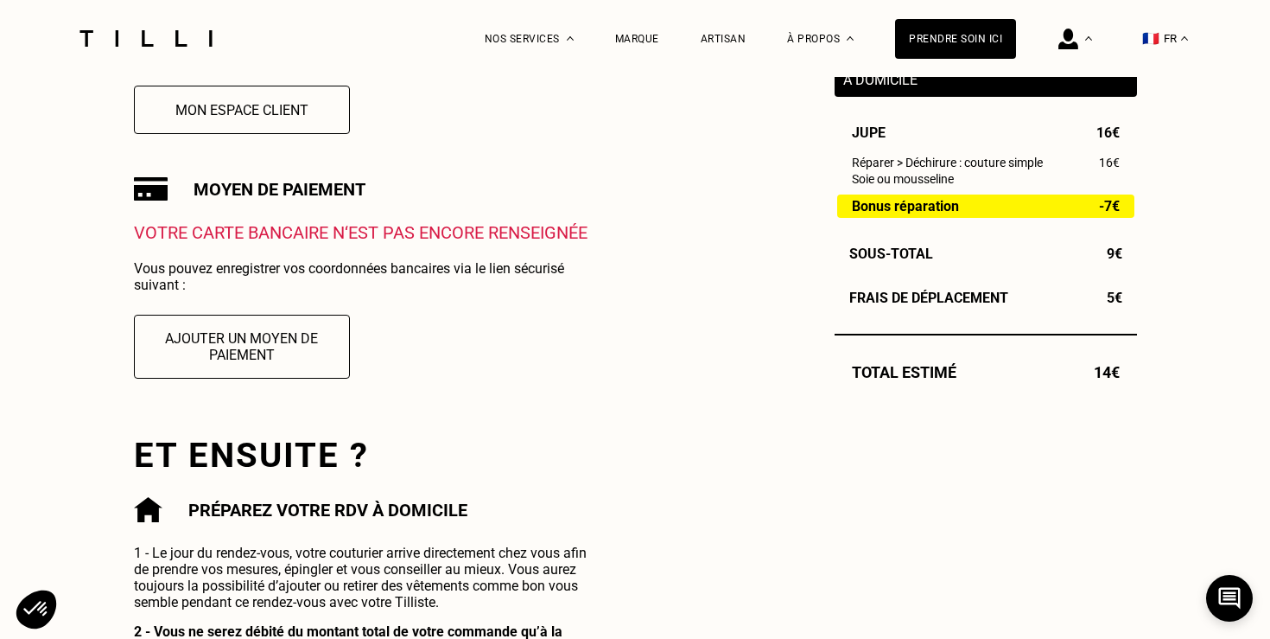
scroll to position [521, 0]
